Goal: Task Accomplishment & Management: Complete application form

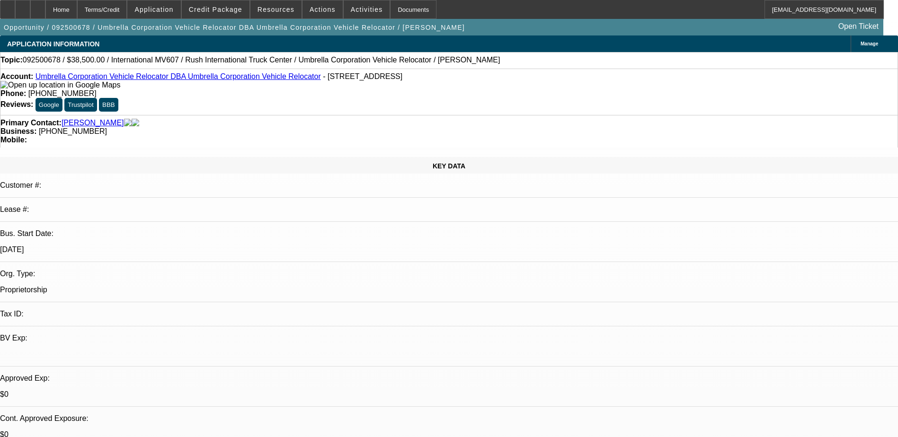
select select "0"
select select "2"
select select "0.1"
select select "4"
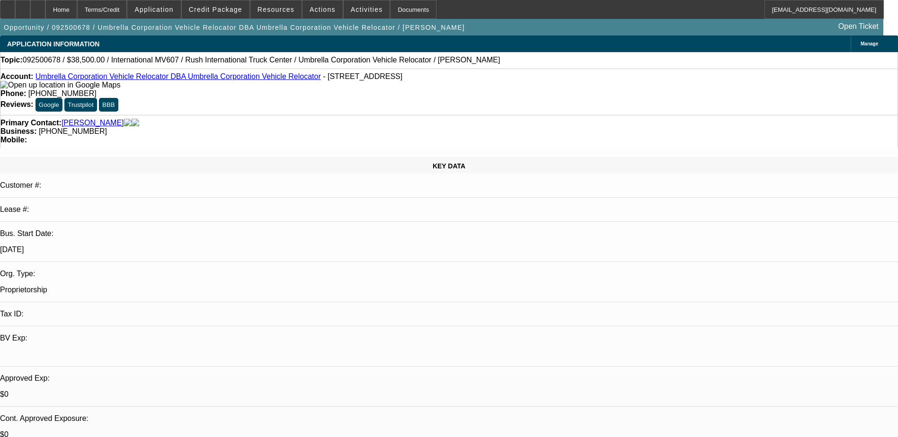
click at [240, 12] on span "Credit Package" at bounding box center [215, 10] width 53 height 8
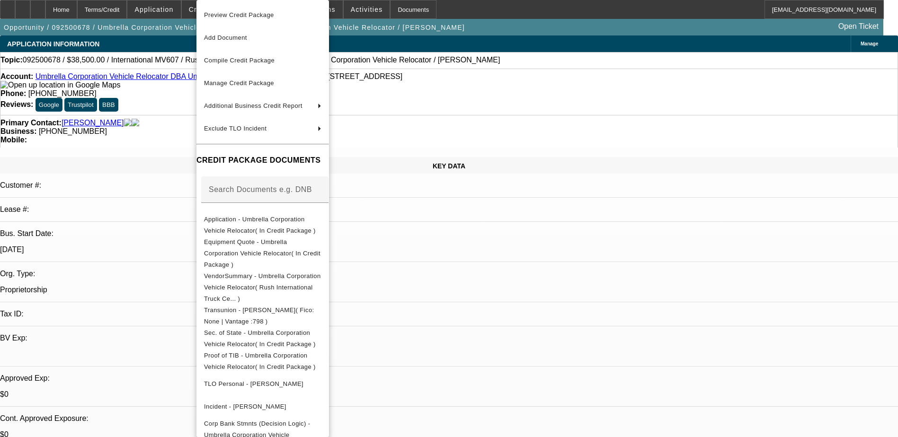
click at [537, 298] on div at bounding box center [449, 218] width 898 height 437
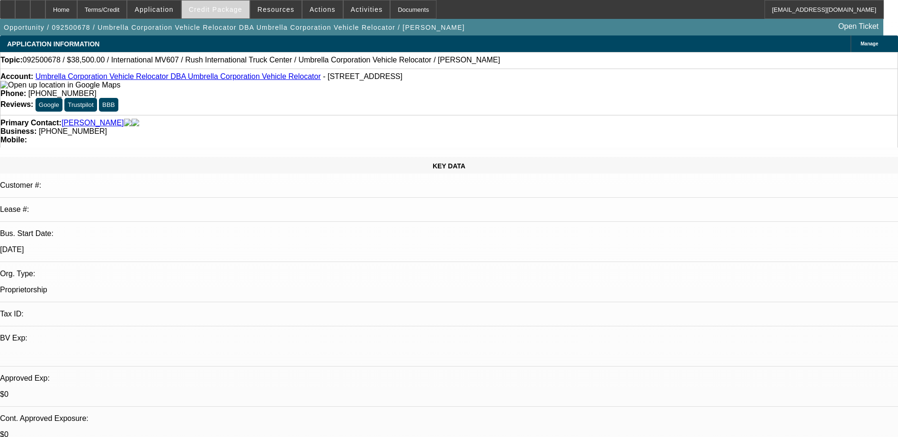
click at [214, 15] on span at bounding box center [216, 9] width 68 height 23
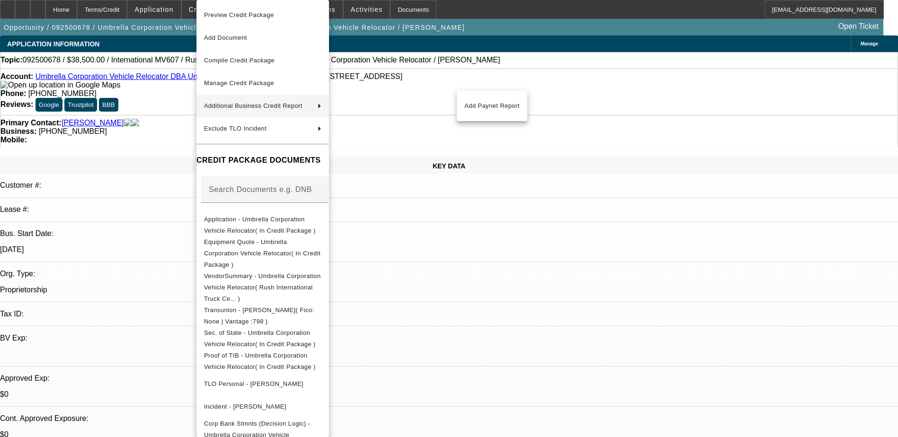
click at [569, 115] on div at bounding box center [449, 218] width 898 height 437
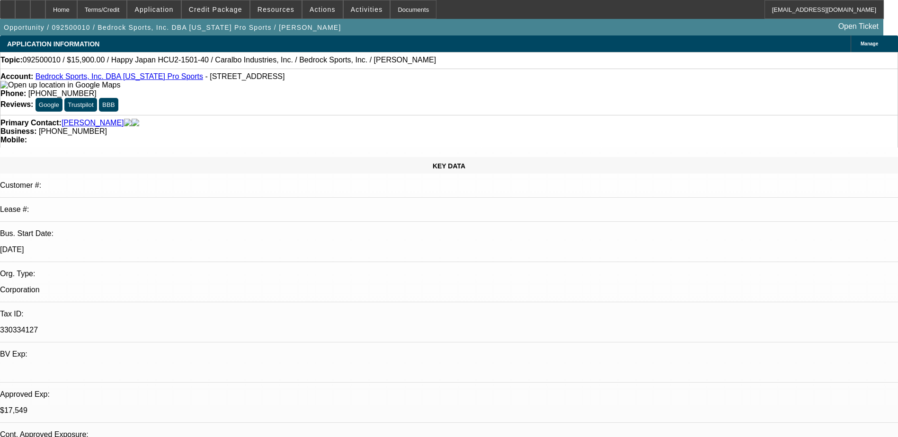
select select "0"
select select "0.1"
select select "4"
select select "0"
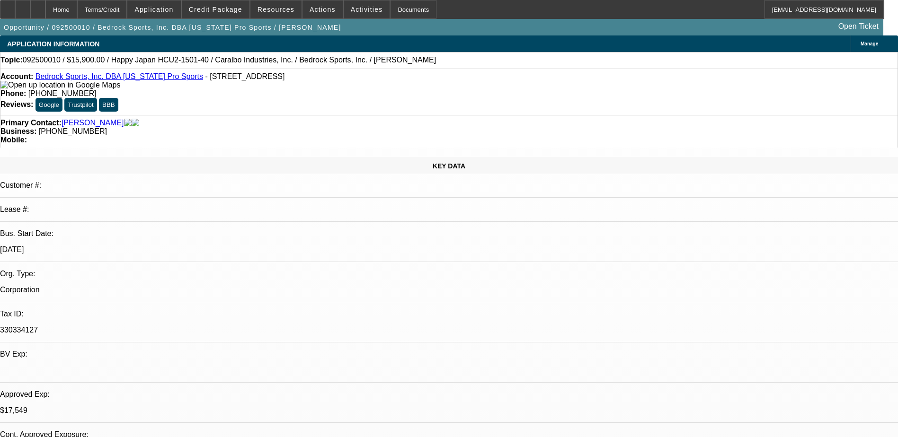
select select "0"
select select "0.1"
select select "4"
select select "0"
select select "2"
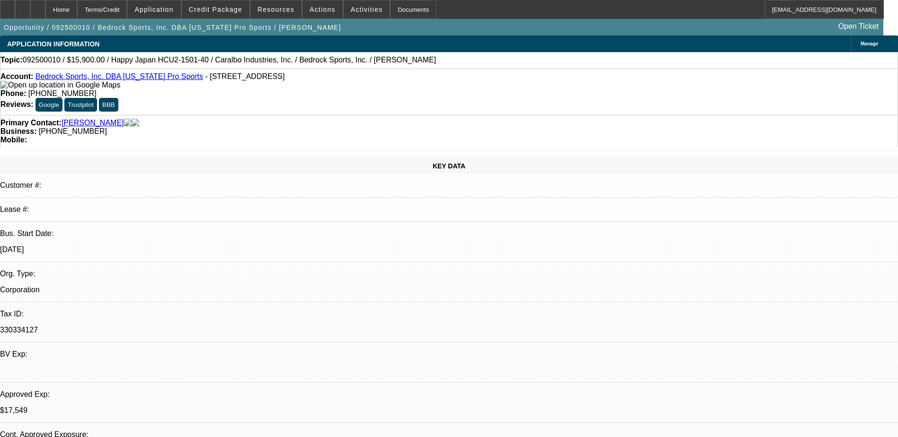
select select "2"
select select "0.1"
select select "4"
select select "0"
select select "2"
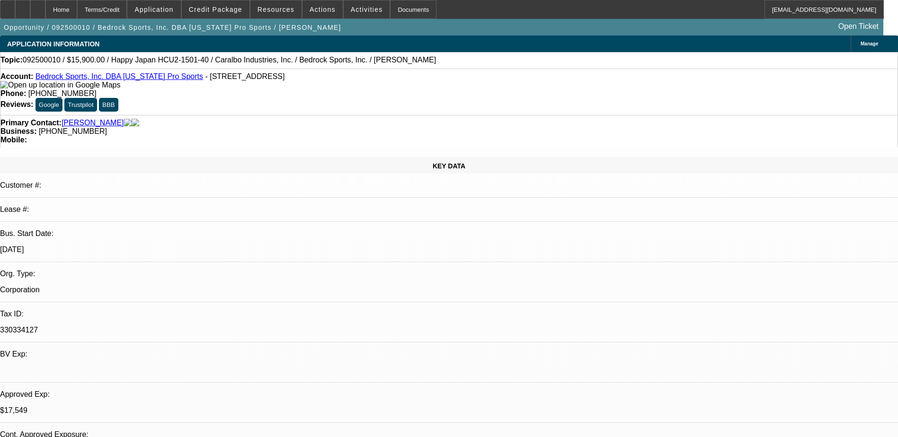
select select "2"
select select "0.1"
select select "4"
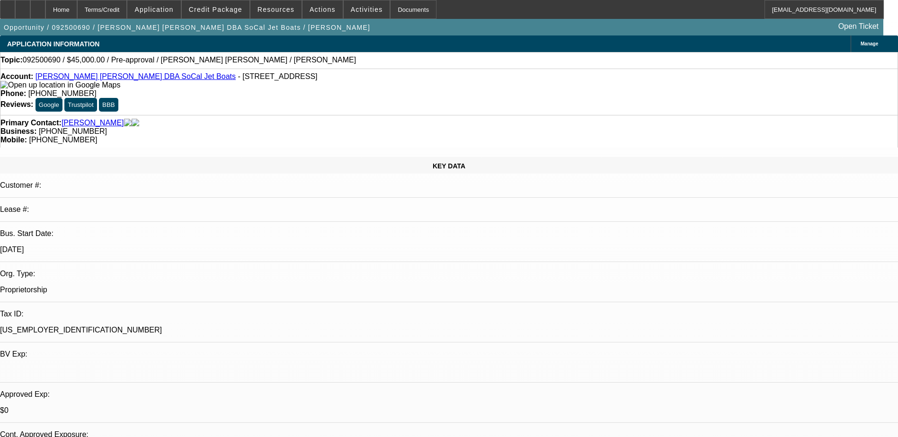
select select "0"
select select "2"
select select "0.1"
select select "4"
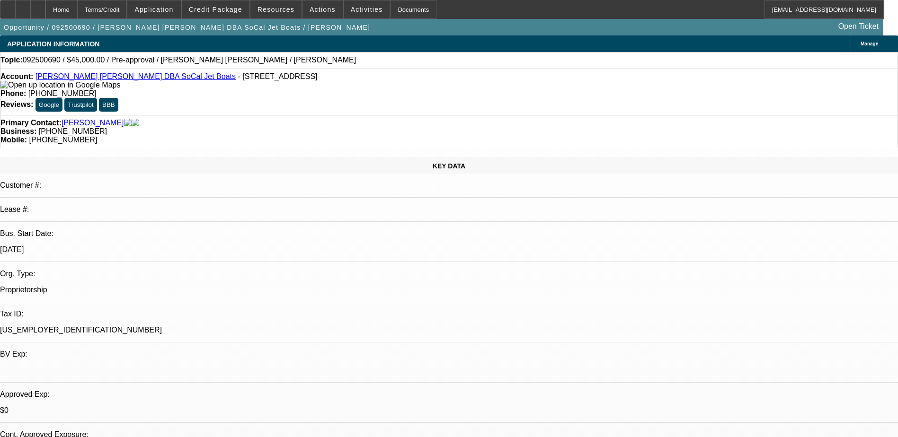
scroll to position [228, 0]
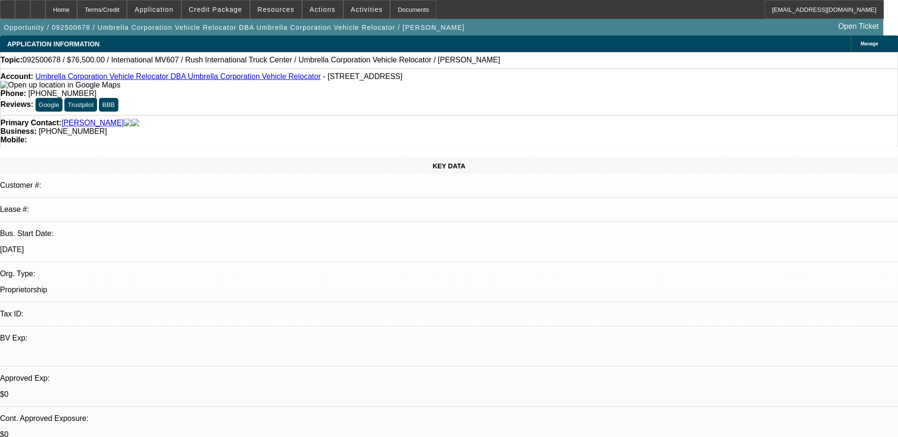
select select "0"
select select "2"
select select "0.1"
select select "4"
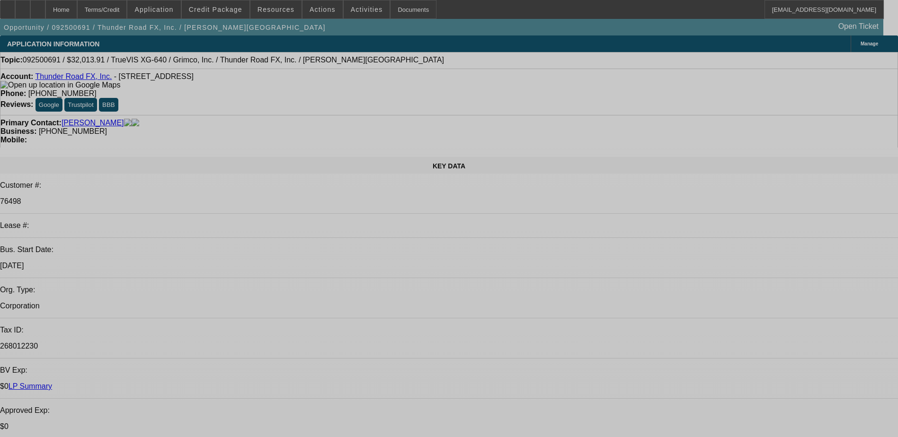
select select "0"
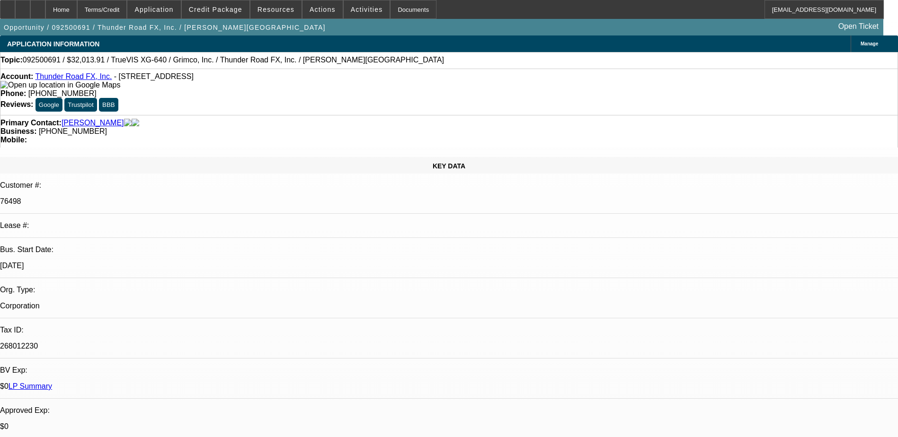
select select "0"
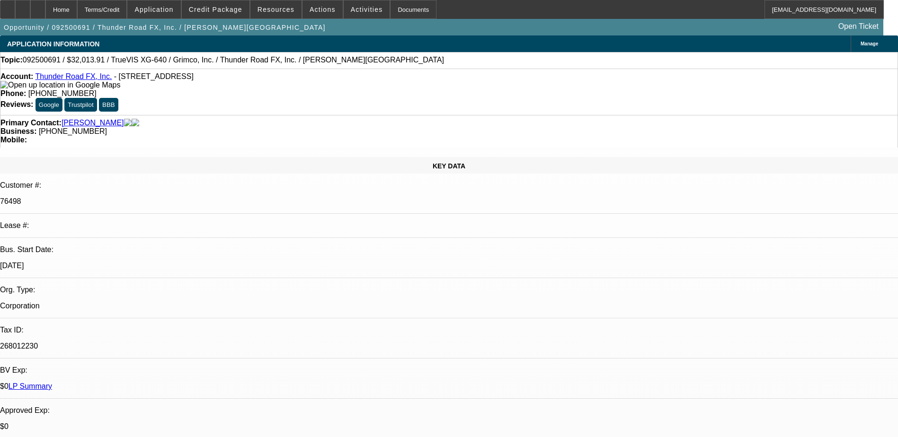
select select "0"
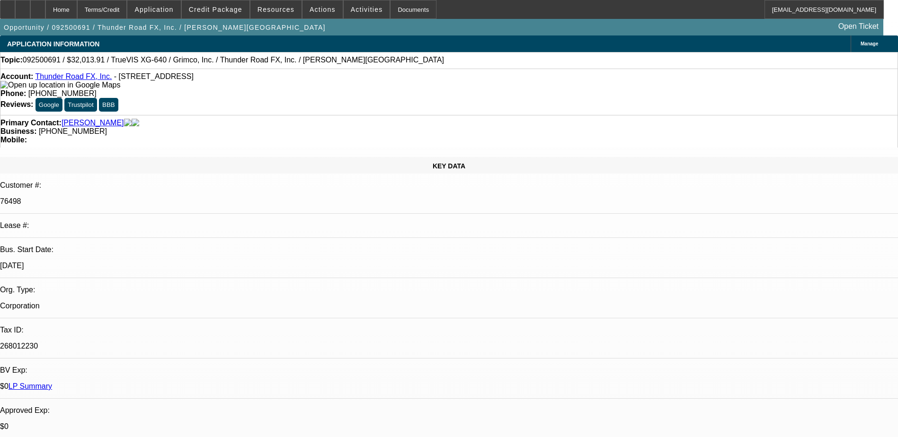
select select "0"
select select "1"
select select "2"
select select "1"
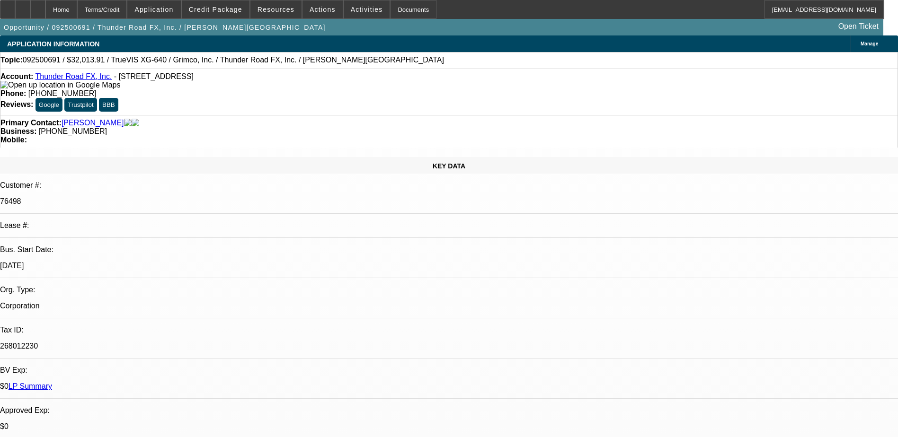
select select "1"
select select "2"
select select "1"
select select "2"
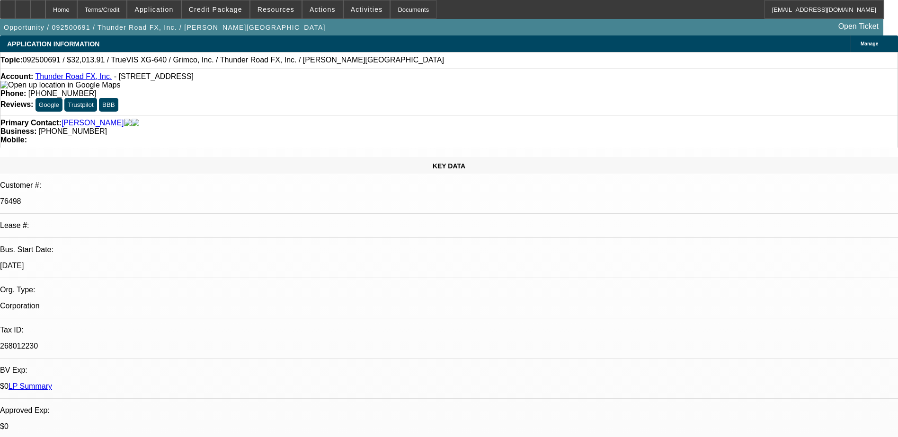
select select "1"
select select "2"
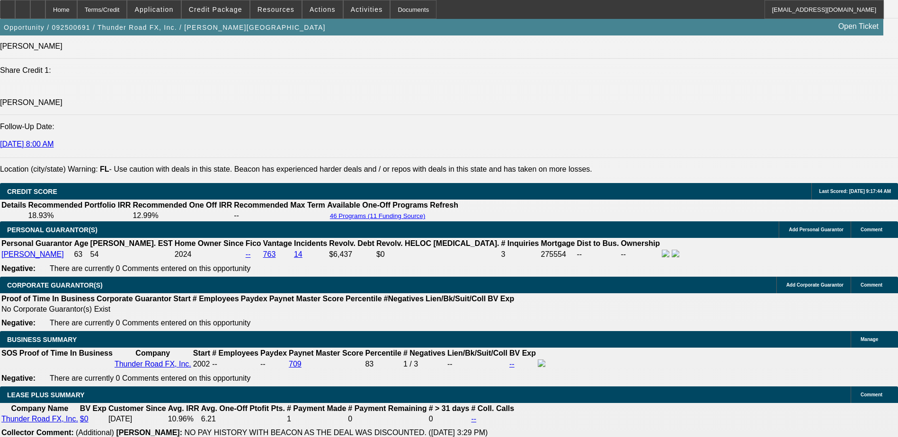
scroll to position [488, 0]
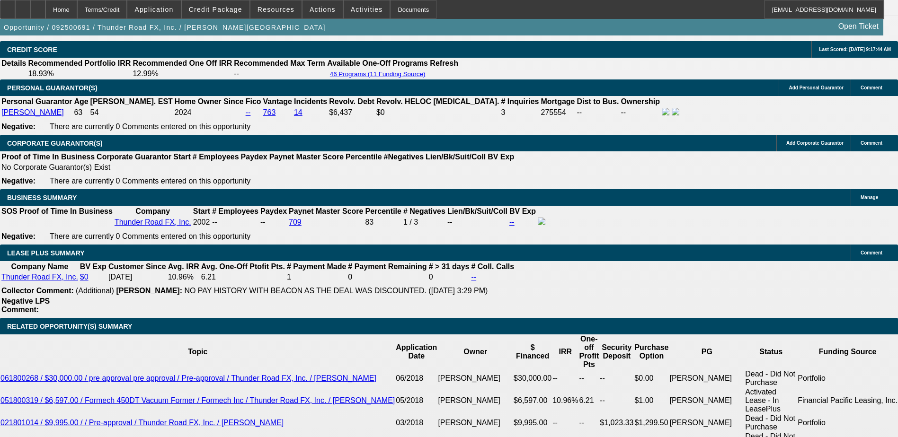
scroll to position [393, 0]
drag, startPoint x: 670, startPoint y: 110, endPoint x: 645, endPoint y: 82, distance: 37.9
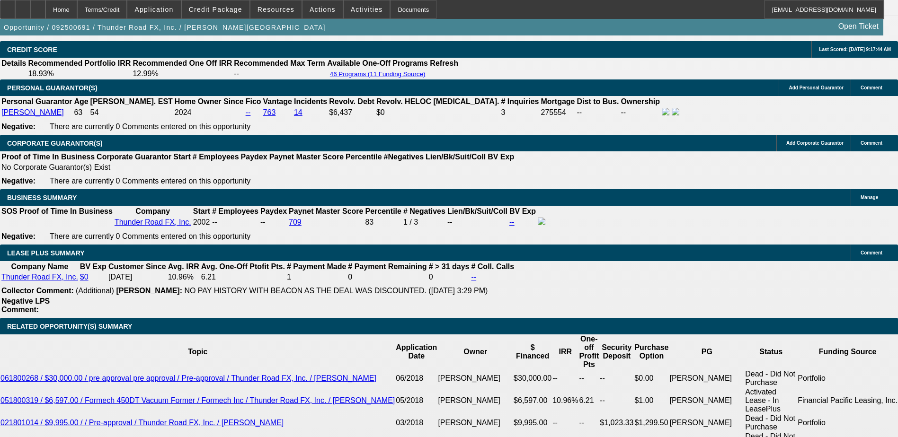
scroll to position [157, 0]
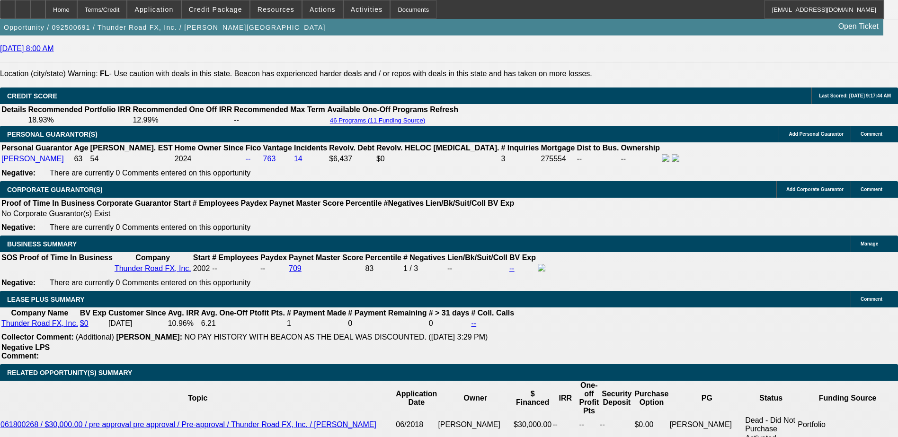
scroll to position [1440, 0]
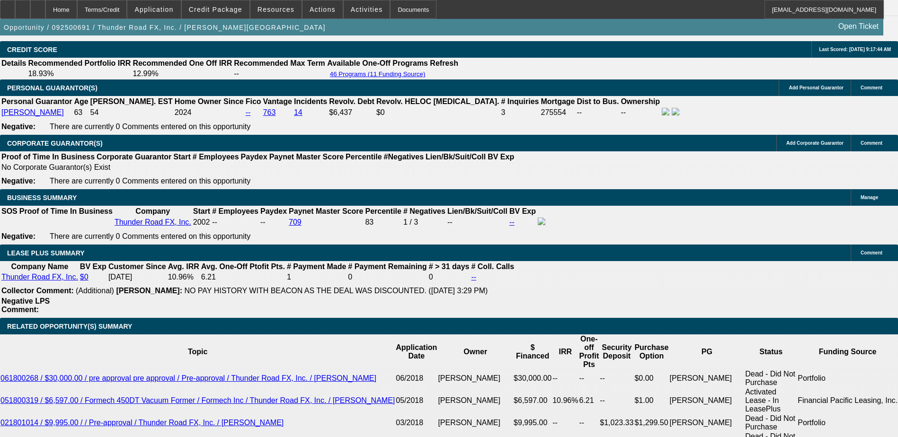
drag, startPoint x: 205, startPoint y: 198, endPoint x: 231, endPoint y: 198, distance: 26.0
drag, startPoint x: 231, startPoint y: 198, endPoint x: 217, endPoint y: 199, distance: 14.2
drag, startPoint x: 205, startPoint y: 160, endPoint x: 233, endPoint y: 160, distance: 27.9
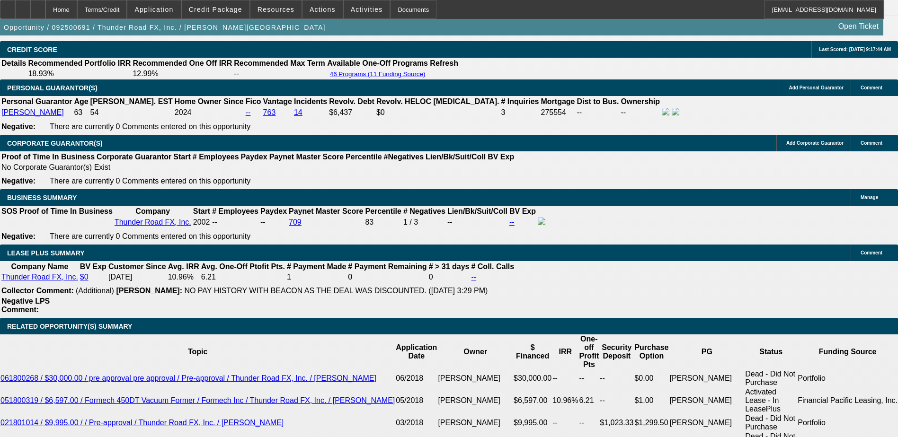
drag, startPoint x: 233, startPoint y: 160, endPoint x: 215, endPoint y: 160, distance: 17.5
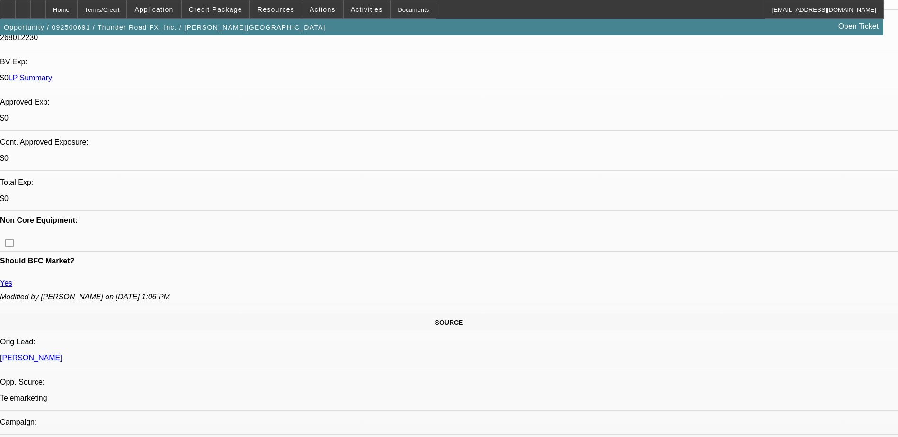
scroll to position [304, 0]
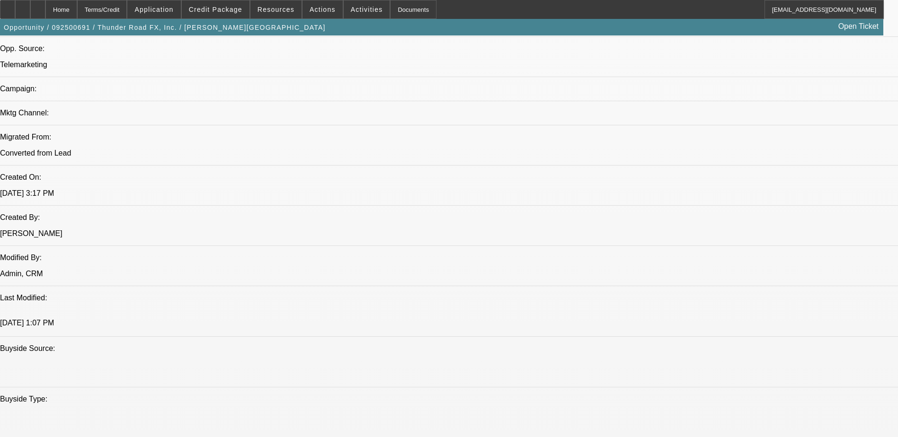
scroll to position [919, 0]
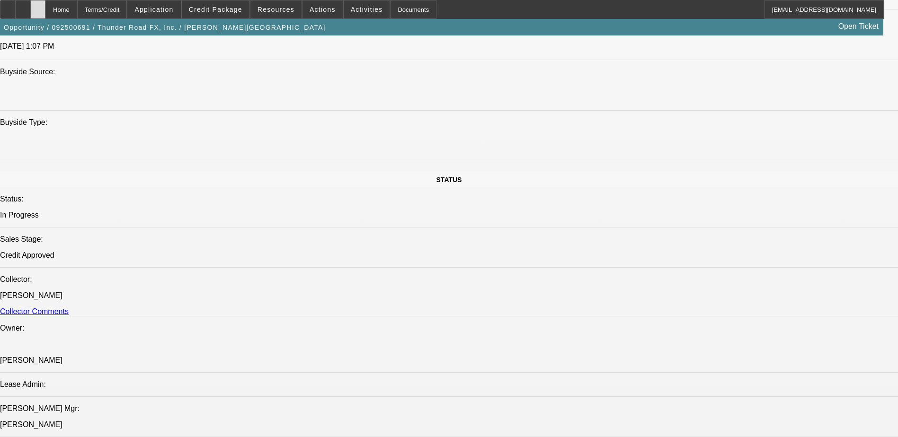
click at [45, 11] on div at bounding box center [37, 9] width 15 height 19
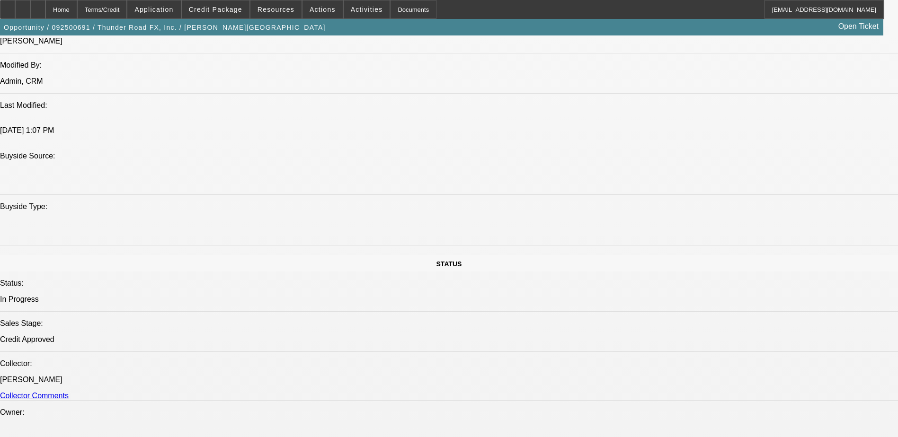
select select "0"
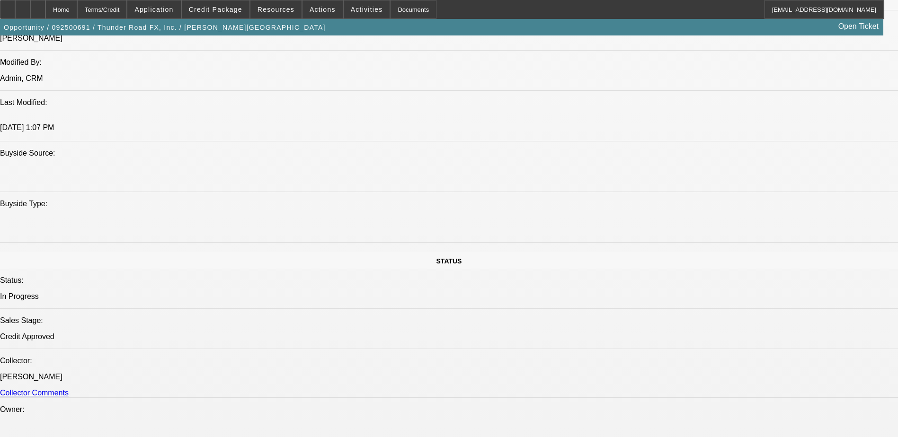
select select "0"
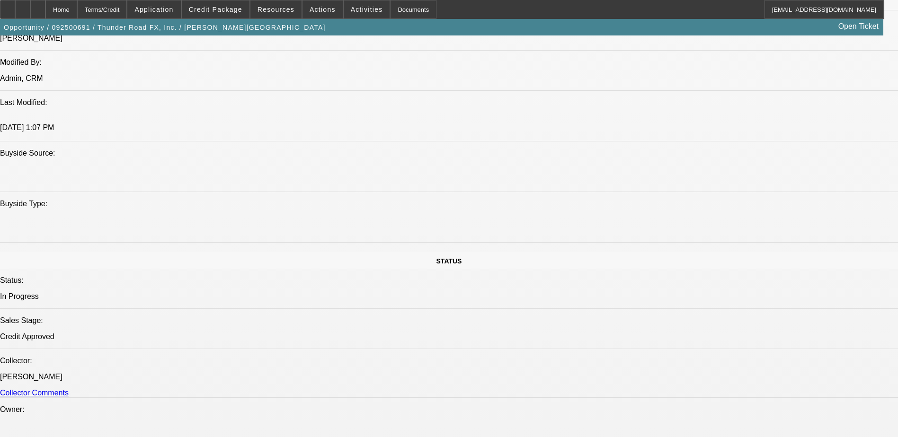
select select "0"
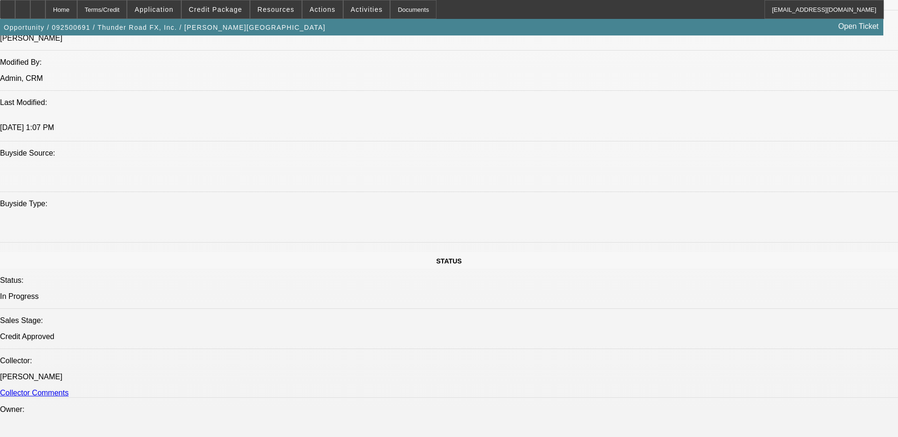
select select "0"
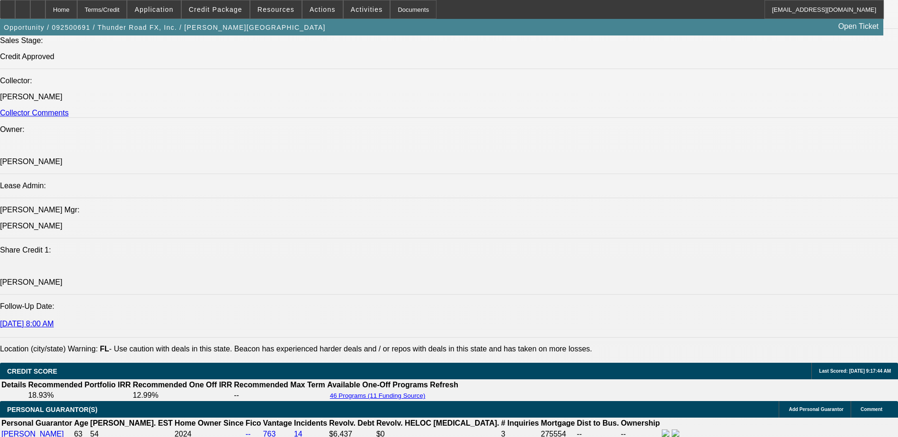
select select "1"
select select "2"
select select "1"
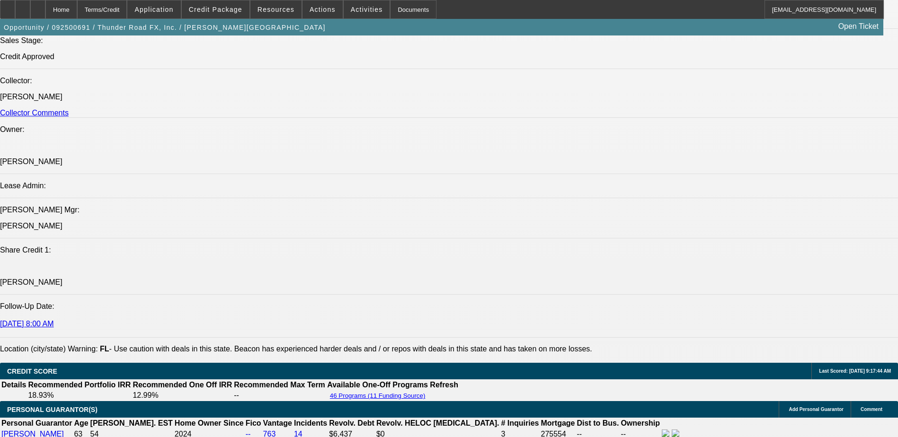
select select "2"
select select "1"
select select "2"
select select "1"
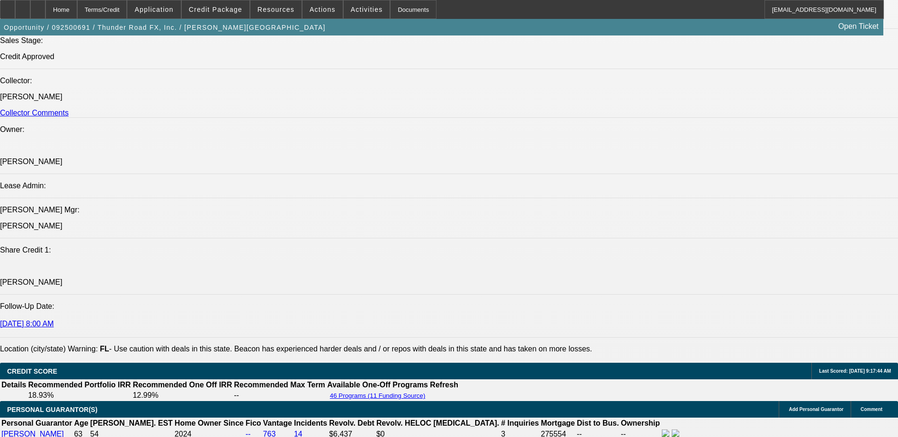
select select "1"
select select "2"
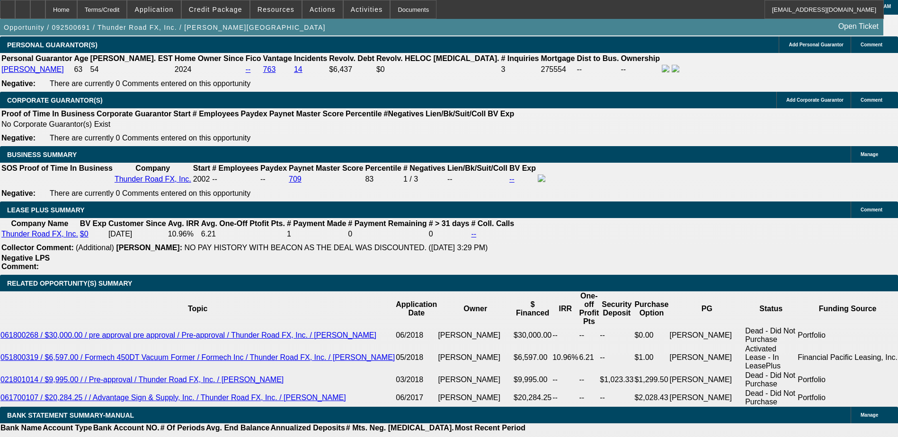
scroll to position [1393, 0]
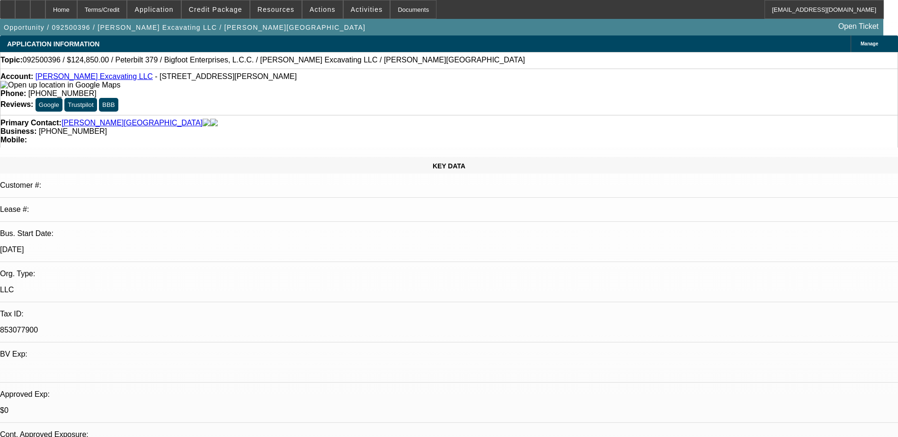
select select "0"
select select "2"
select select "0"
select select "6"
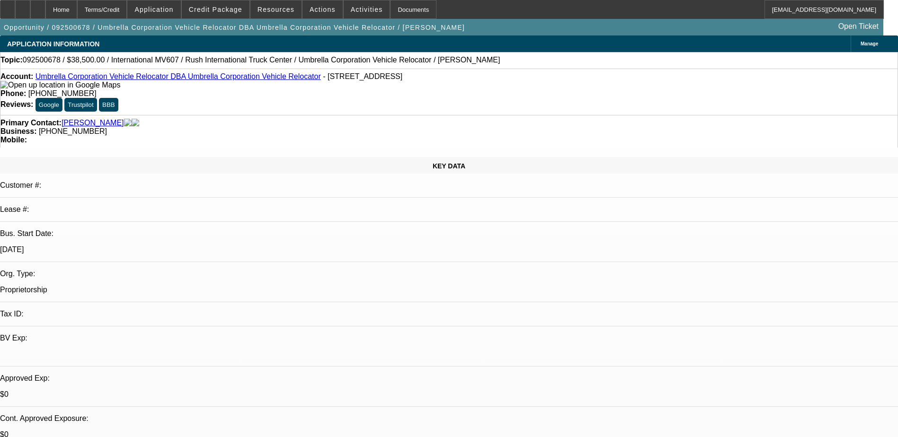
select select "0"
select select "2"
select select "0.1"
select select "4"
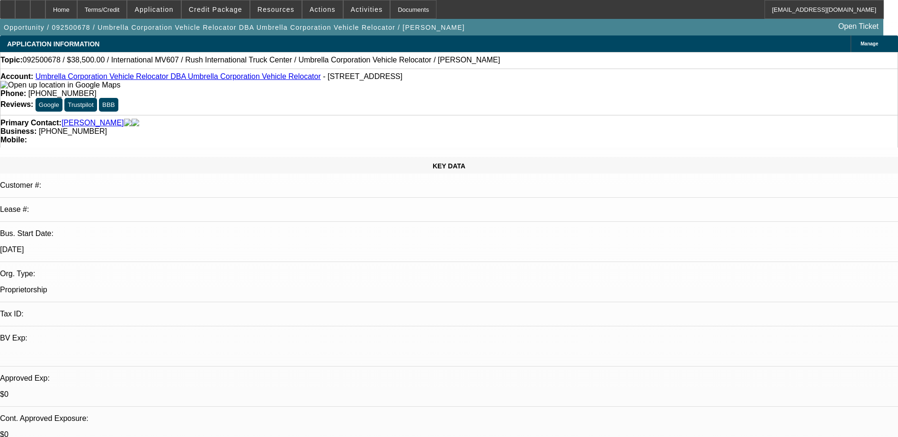
scroll to position [62, 0]
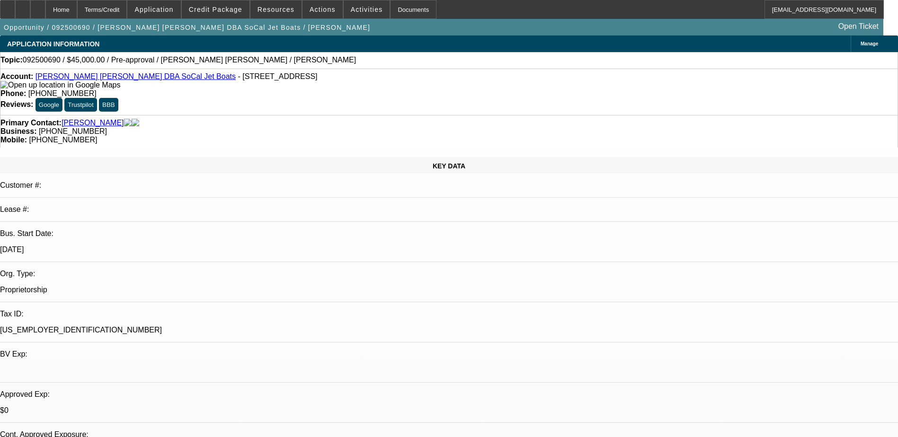
select select "0"
select select "2"
select select "0.1"
select select "4"
